Goal: Transaction & Acquisition: Download file/media

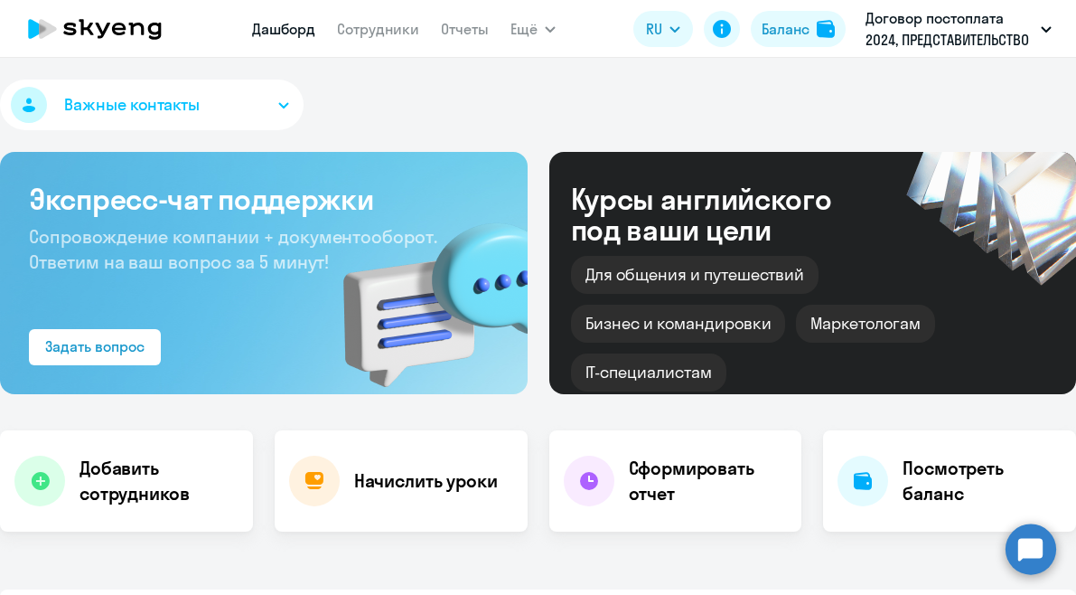
select select "30"
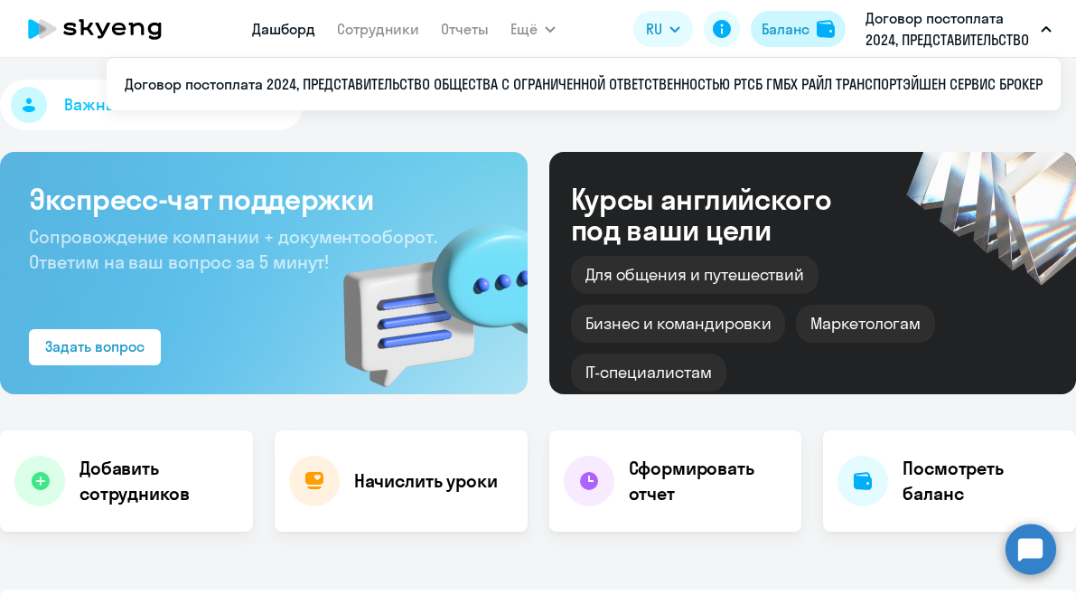
click at [807, 25] on div "Баланс" at bounding box center [786, 29] width 48 height 22
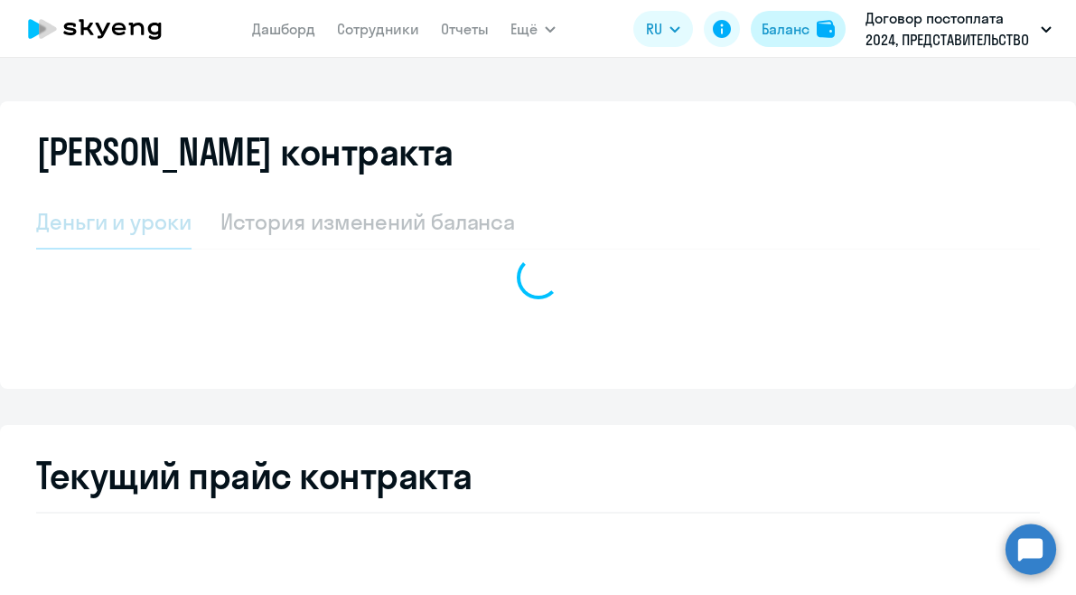
select select "english_adult_not_native_speaker"
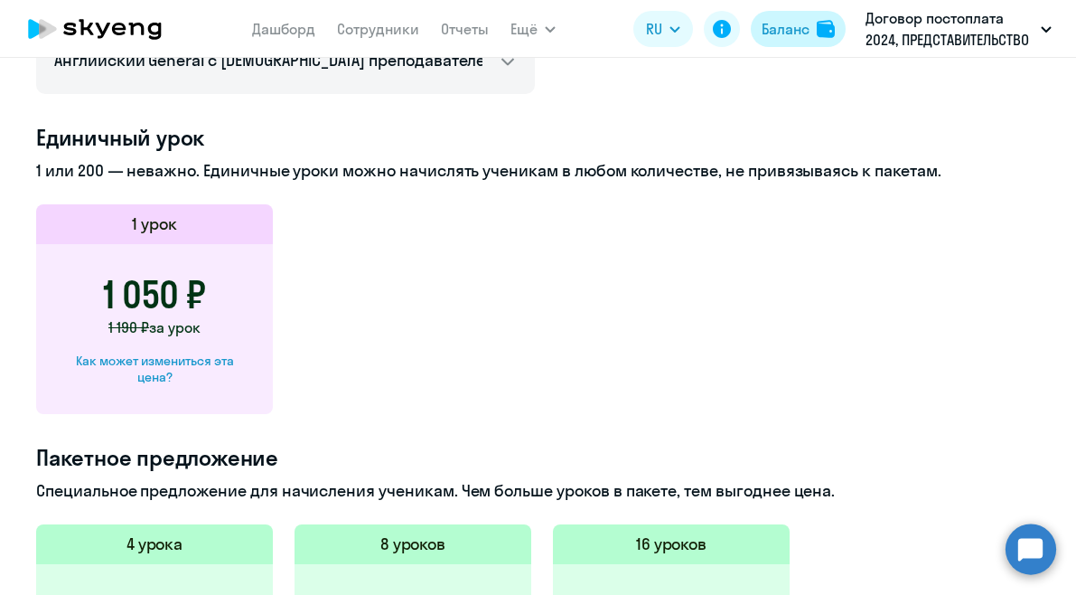
scroll to position [452, 0]
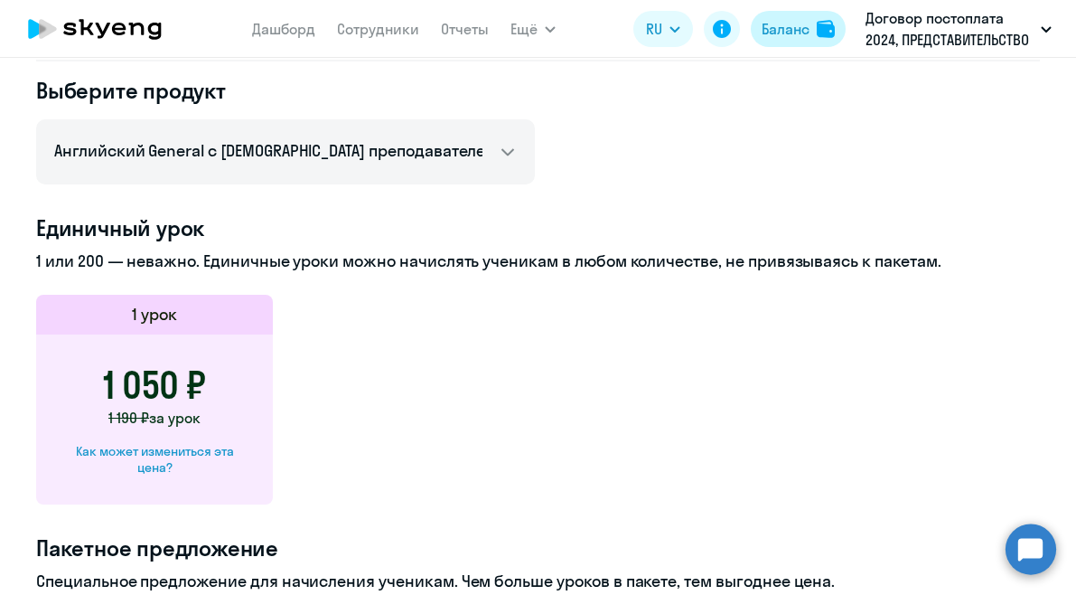
click at [799, 26] on div "Баланс" at bounding box center [786, 29] width 48 height 22
click at [823, 24] on img at bounding box center [826, 29] width 18 height 18
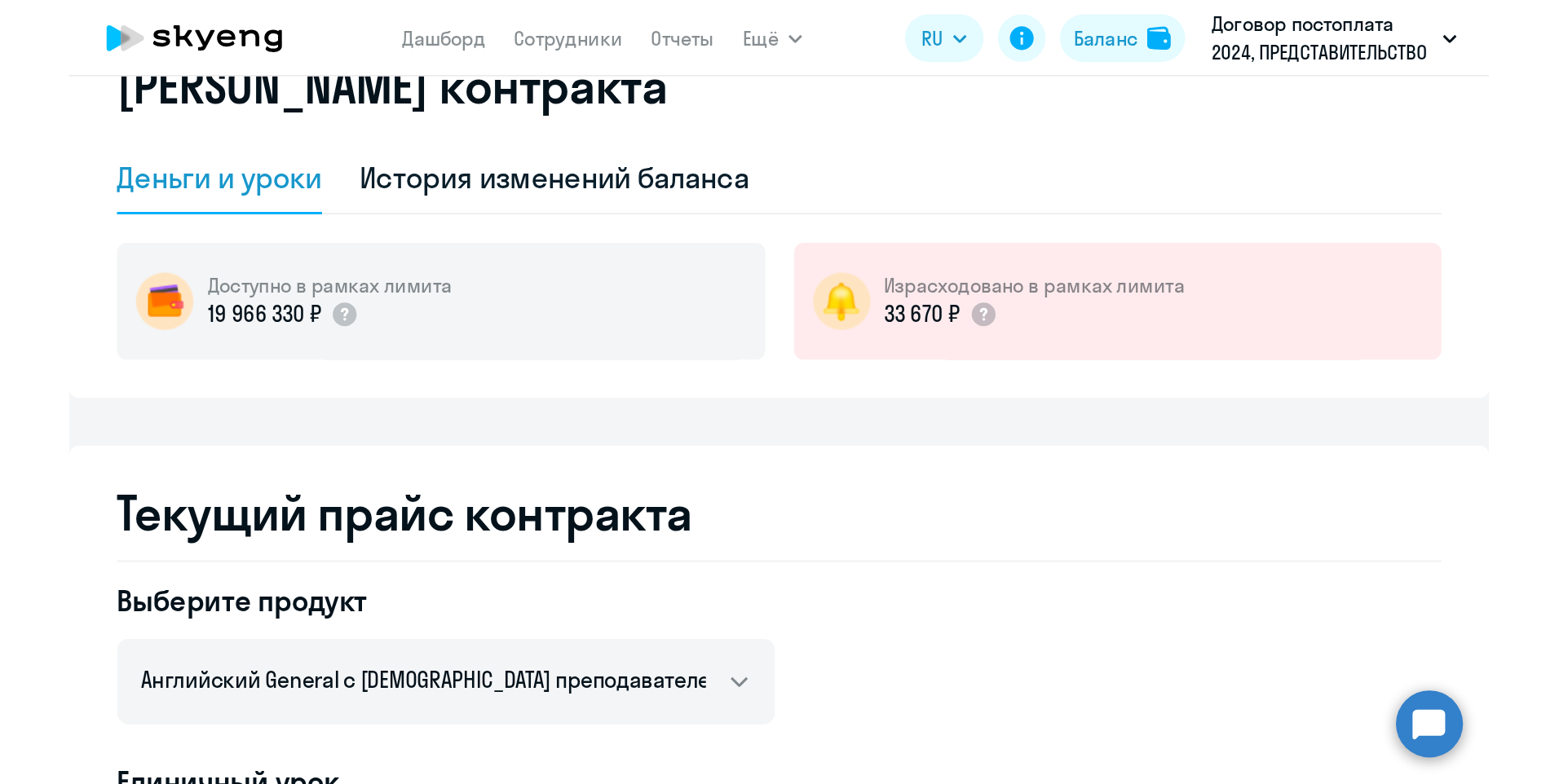
scroll to position [0, 0]
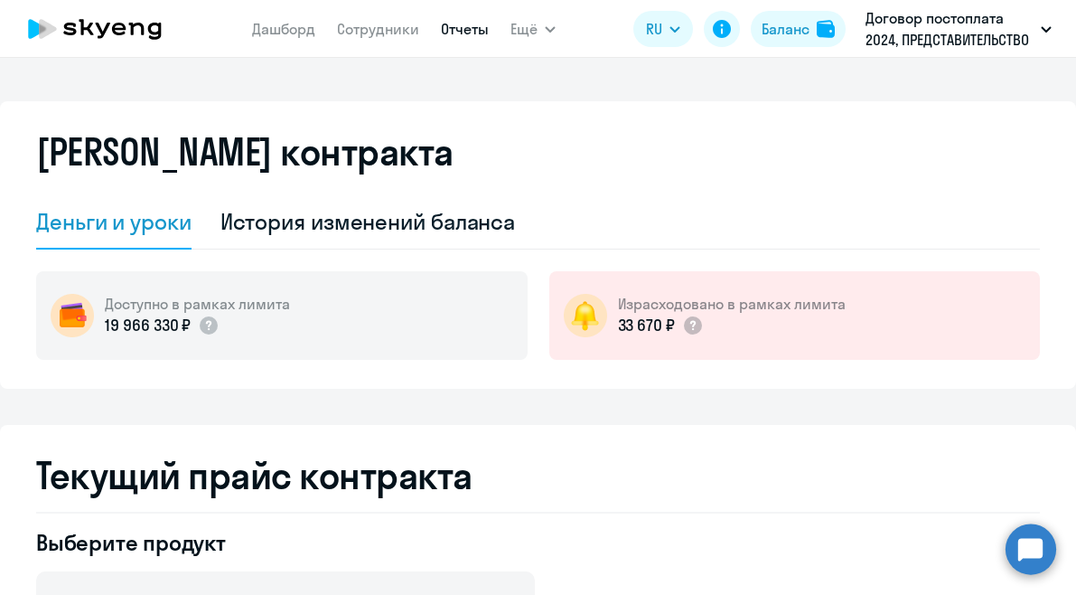
click at [462, 28] on link "Отчеты" at bounding box center [465, 29] width 48 height 18
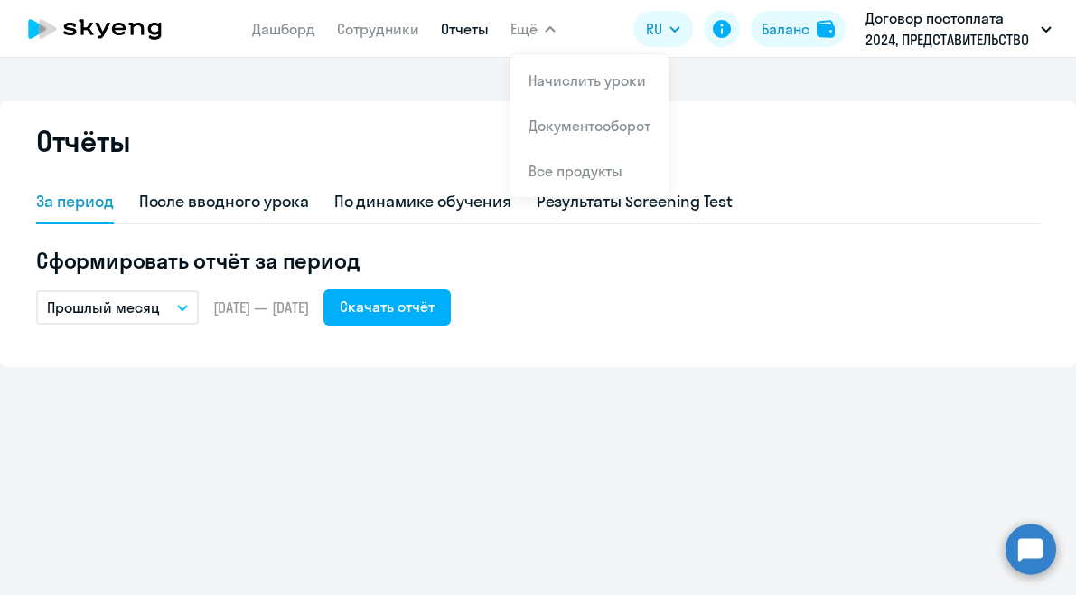
click at [540, 31] on button "Ещё" at bounding box center [533, 29] width 45 height 36
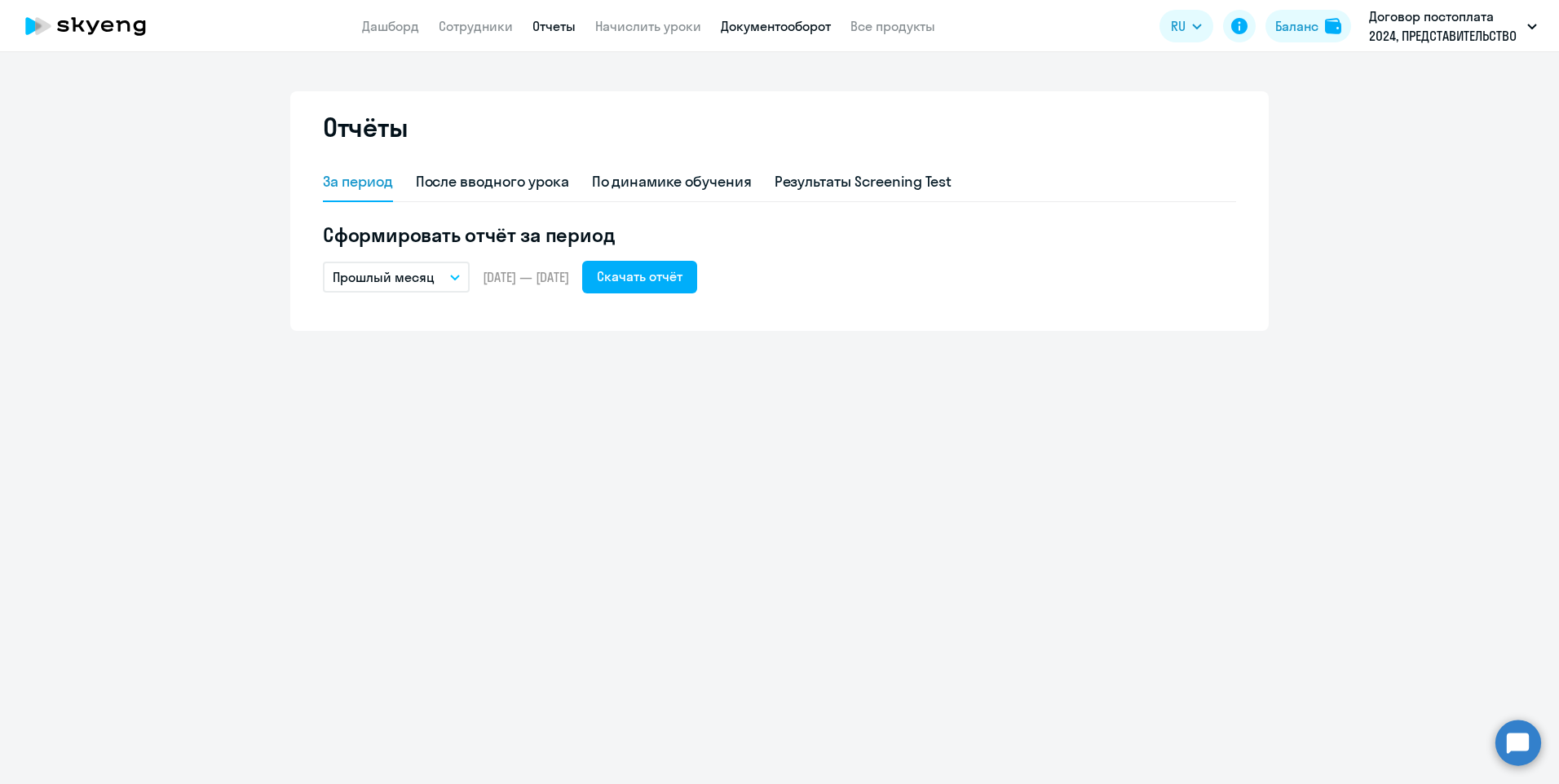
click at [809, 32] on link "Документооборот" at bounding box center [776, 26] width 110 height 16
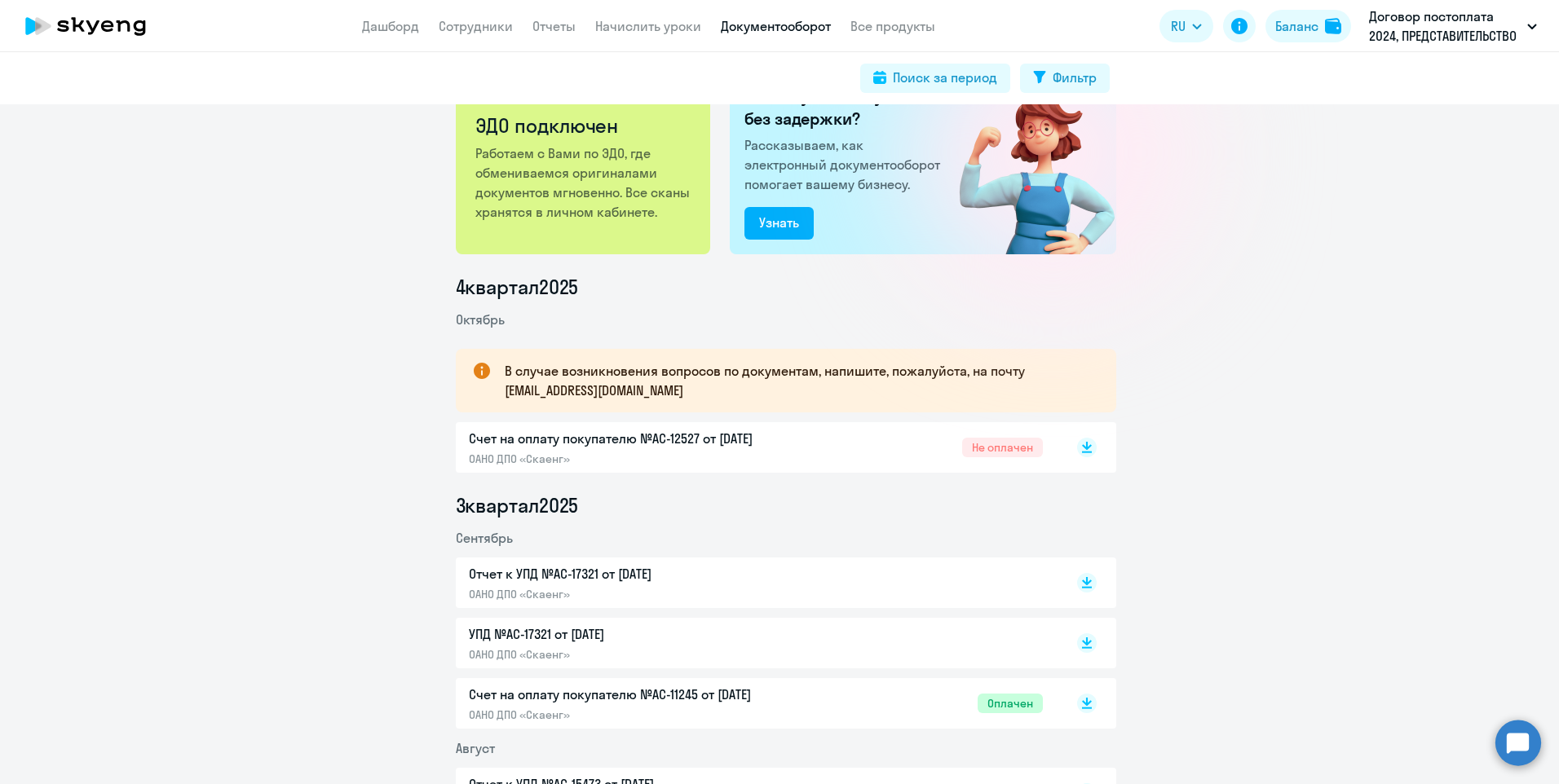
scroll to position [163, 0]
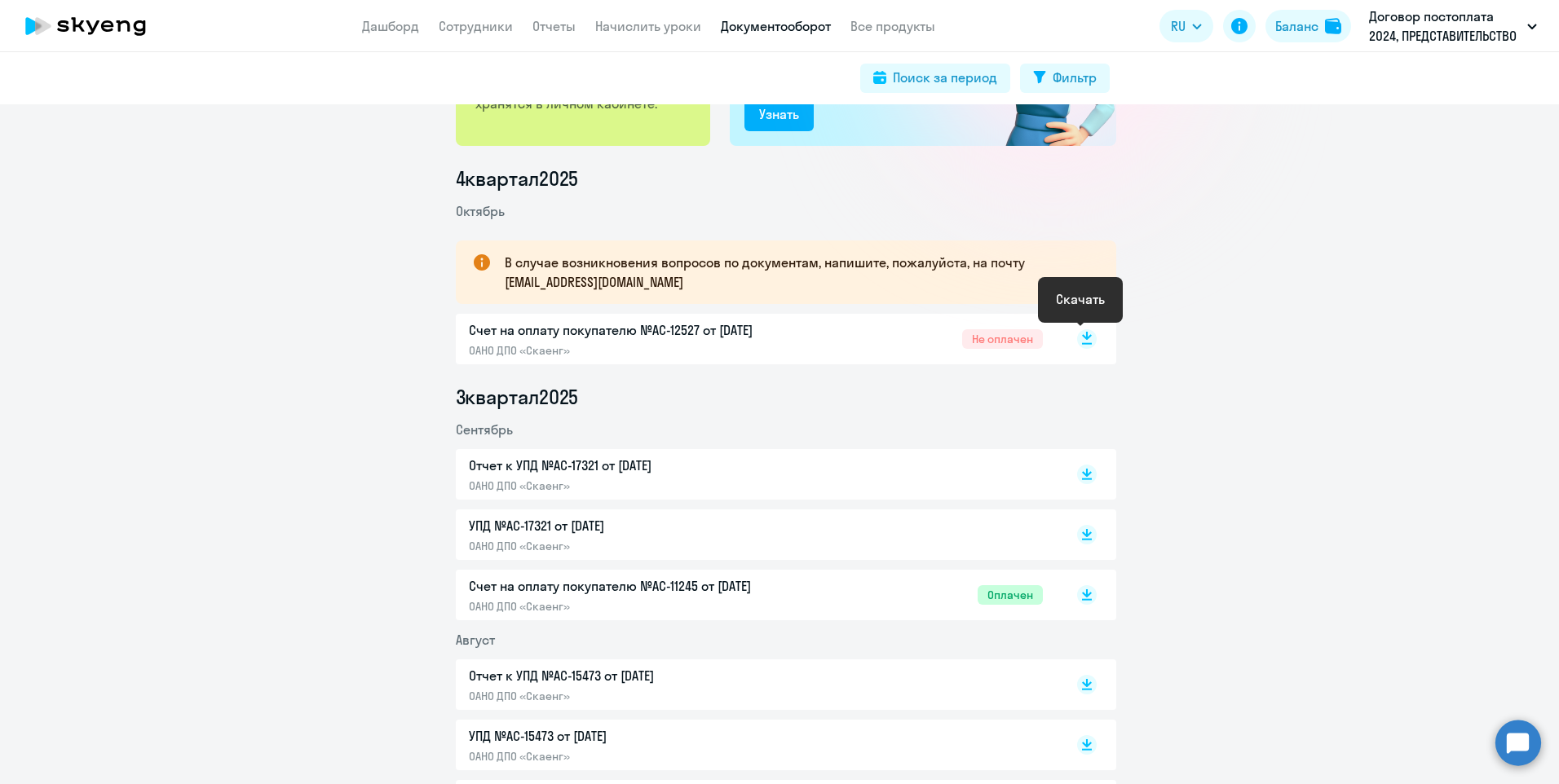
click at [970, 337] on icon at bounding box center [1086, 336] width 10 height 8
drag, startPoint x: 319, startPoint y: 541, endPoint x: 339, endPoint y: 538, distance: 20.2
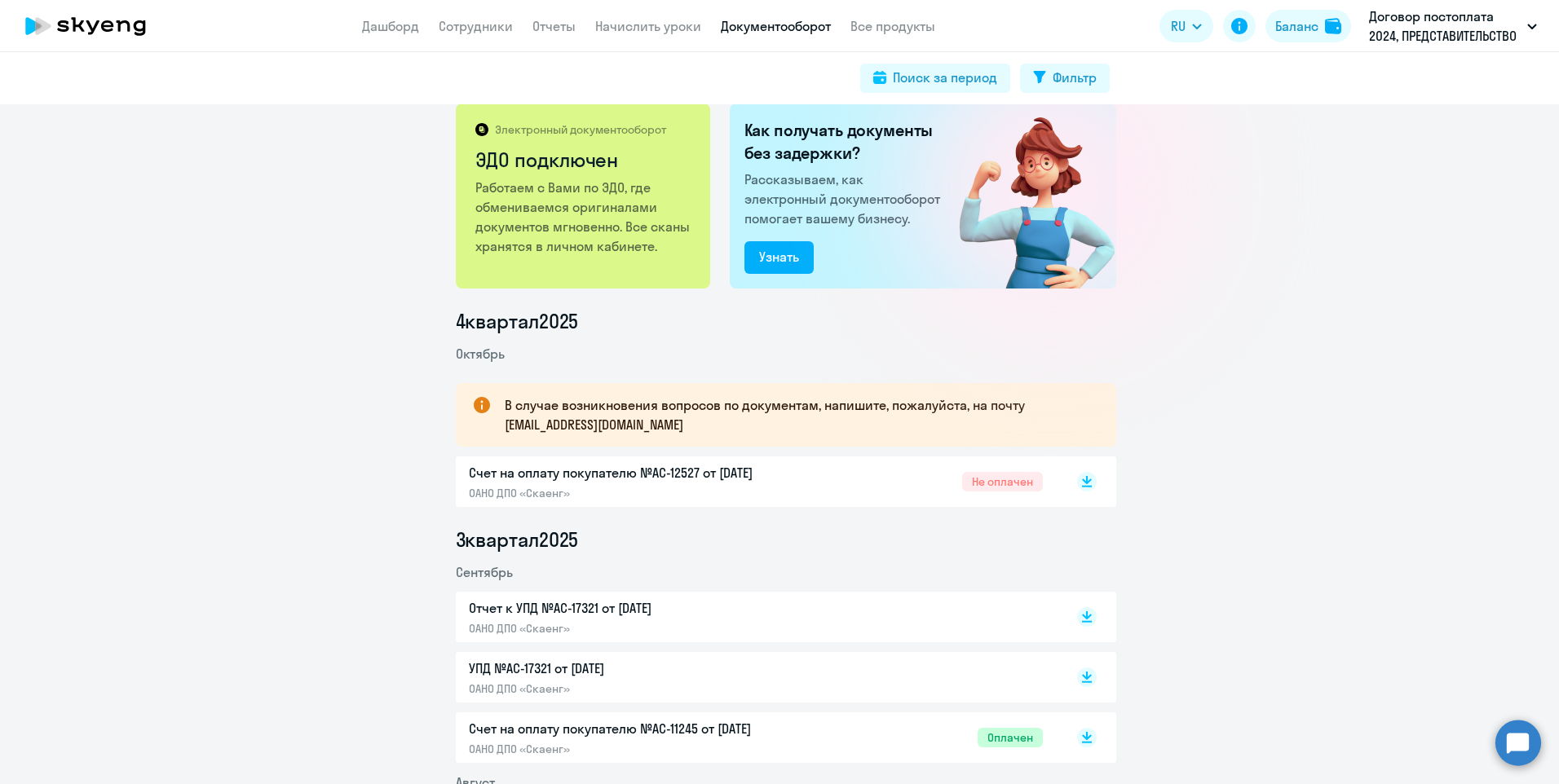
scroll to position [0, 0]
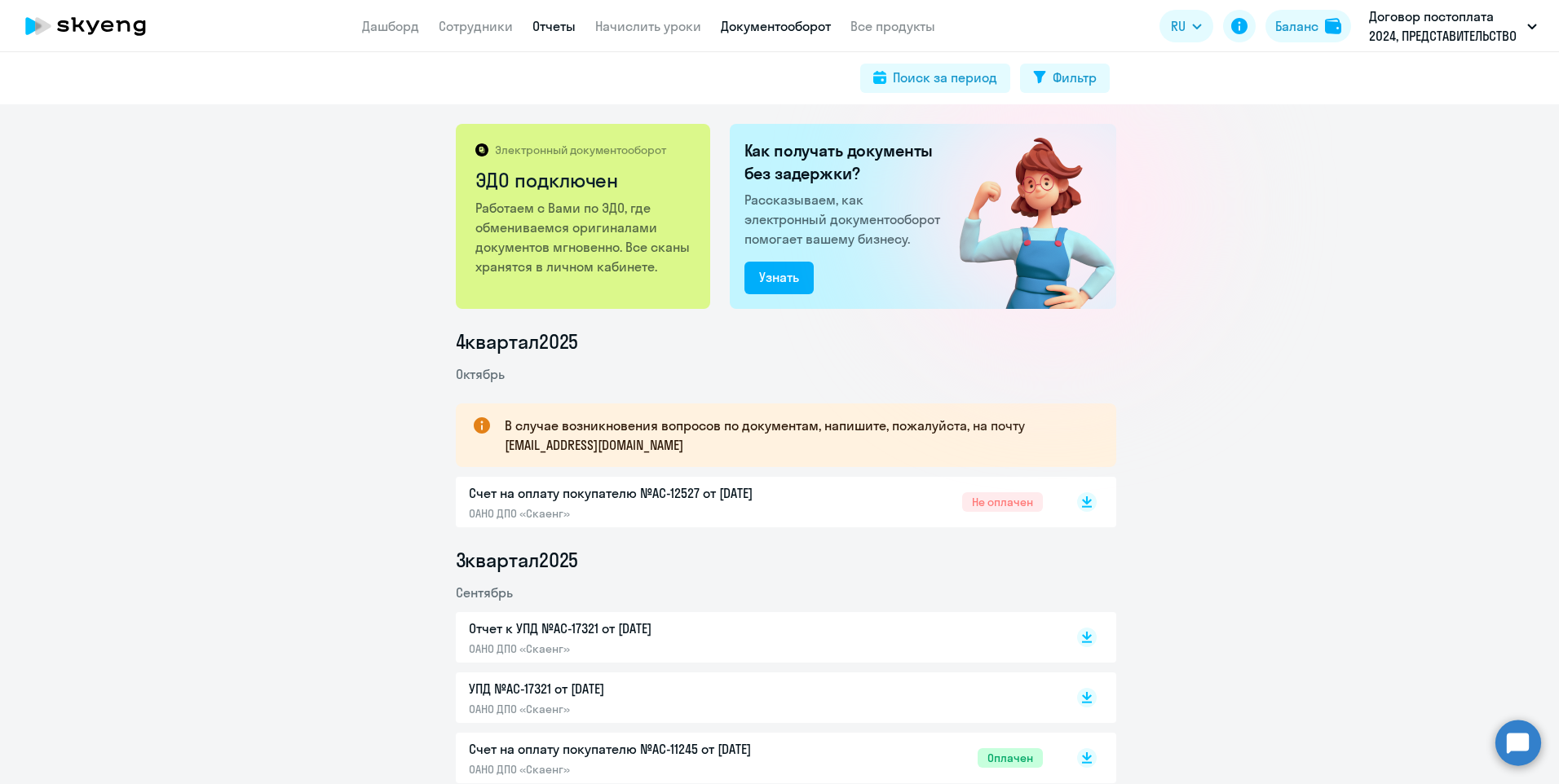
click at [546, 23] on link "Отчеты" at bounding box center [554, 26] width 43 height 16
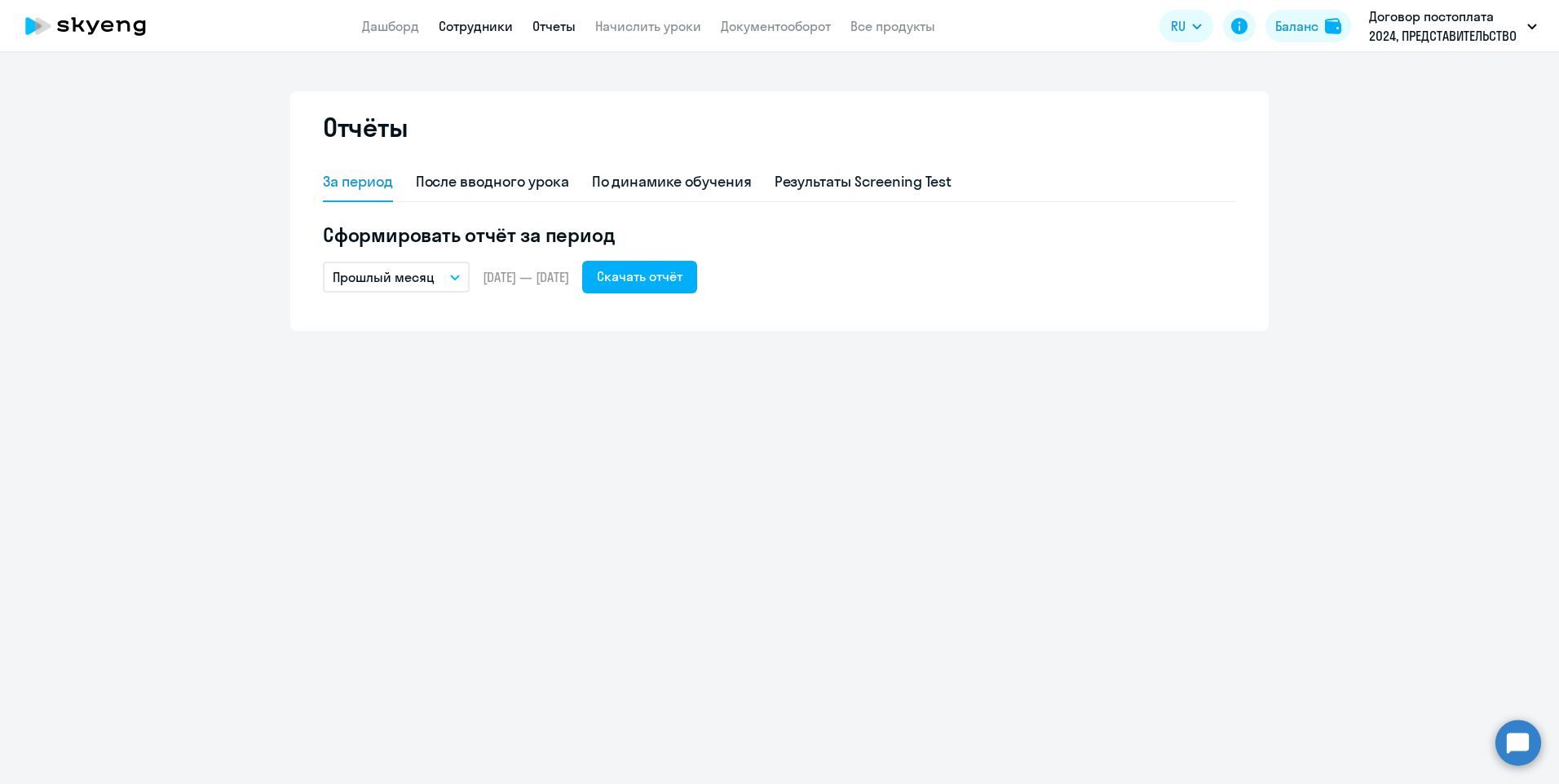
click at [476, 21] on link "Сотрудники" at bounding box center [475, 26] width 74 height 16
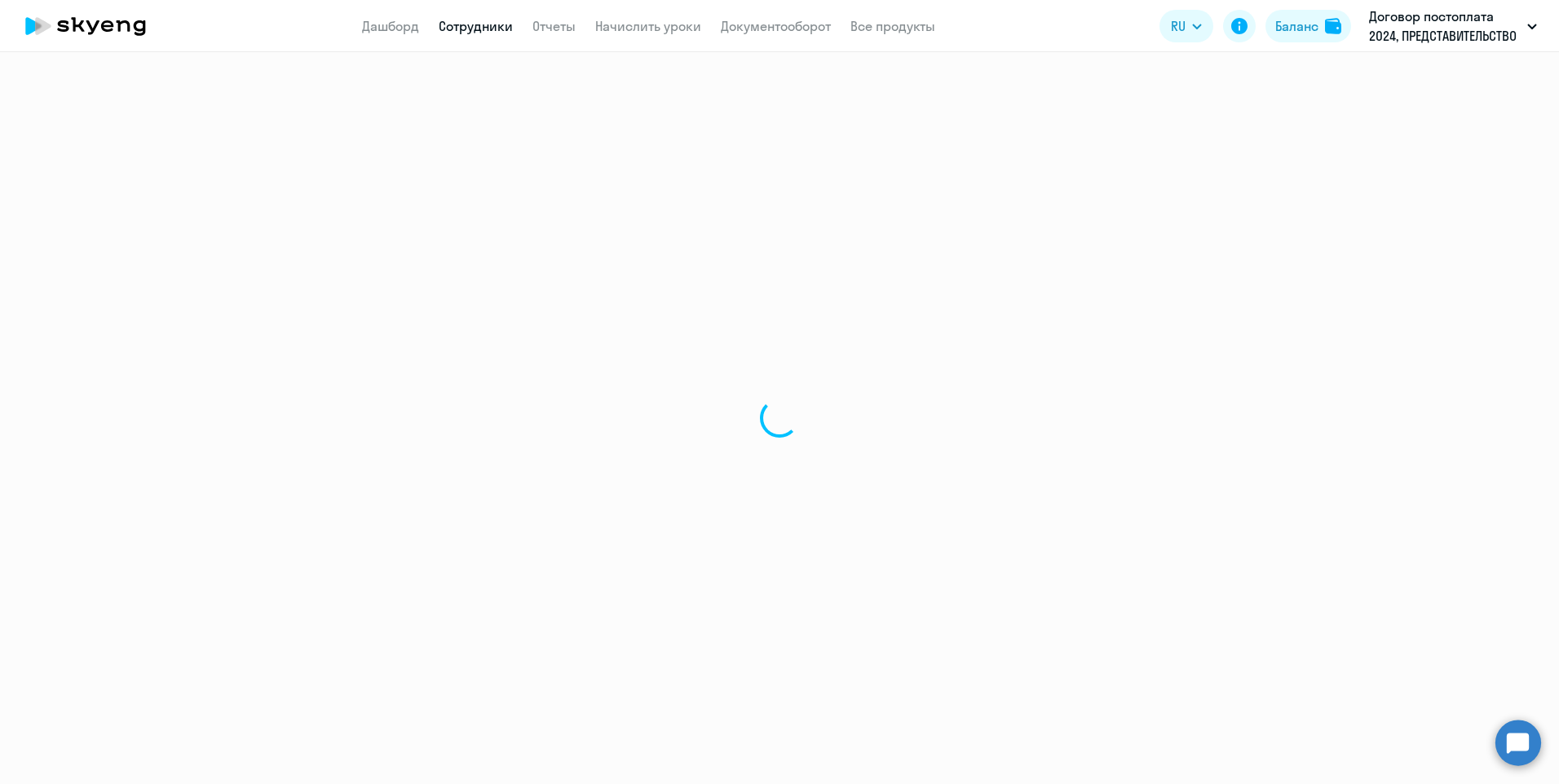
select select "30"
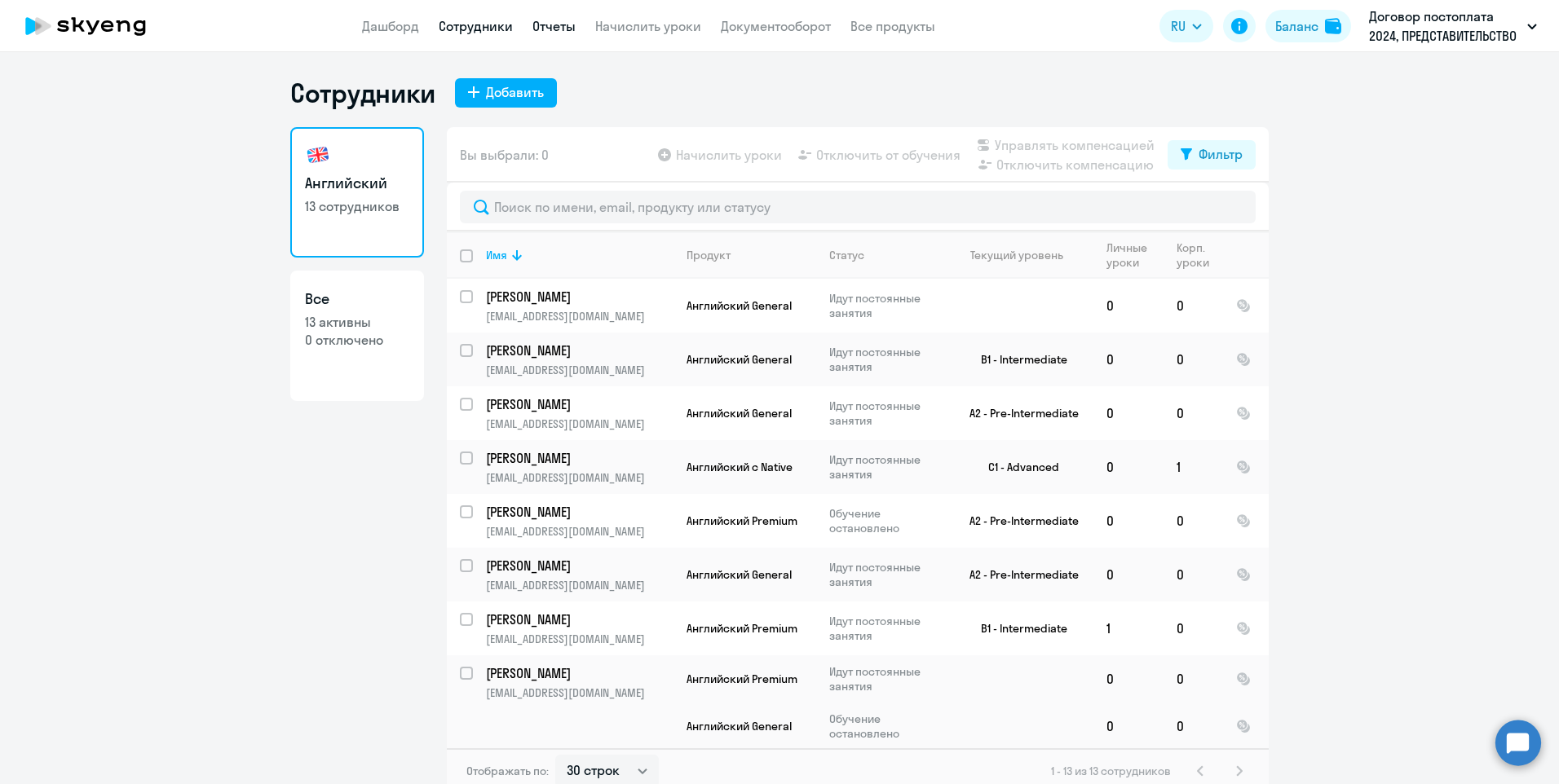
click at [563, 26] on link "Отчеты" at bounding box center [554, 26] width 43 height 16
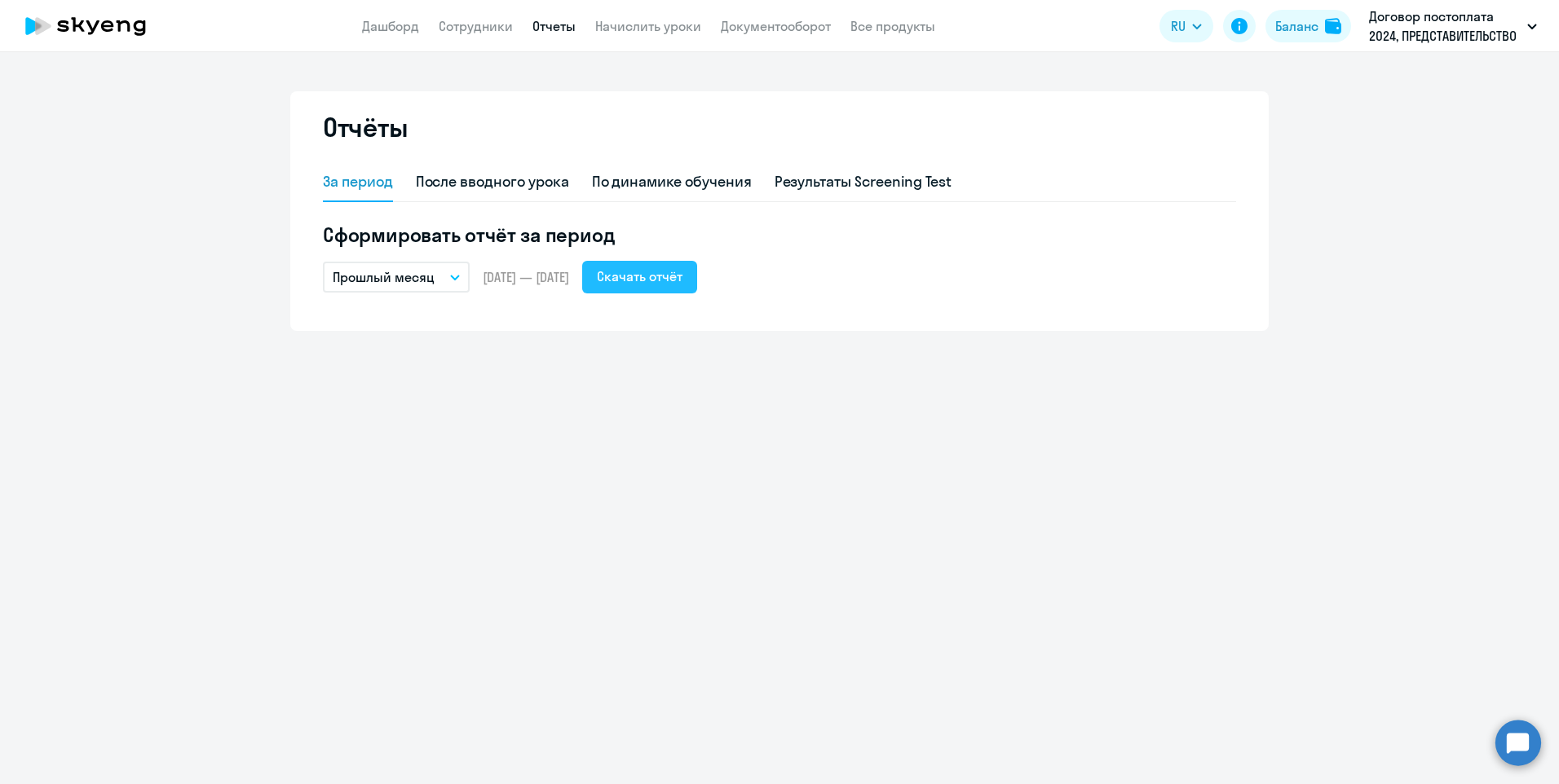
click at [682, 272] on div "Скачать отчёт" at bounding box center [640, 277] width 86 height 20
